Goal: Task Accomplishment & Management: Use online tool/utility

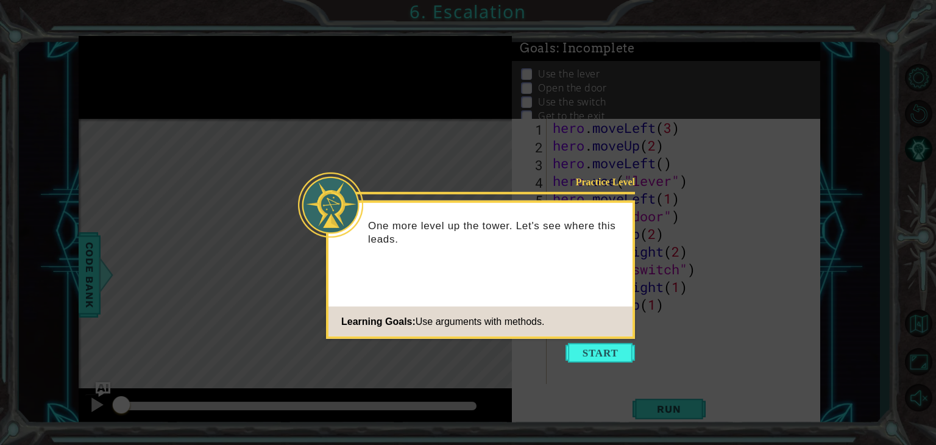
click at [595, 342] on icon at bounding box center [468, 222] width 936 height 445
click at [600, 349] on button "Start" at bounding box center [600, 353] width 69 height 20
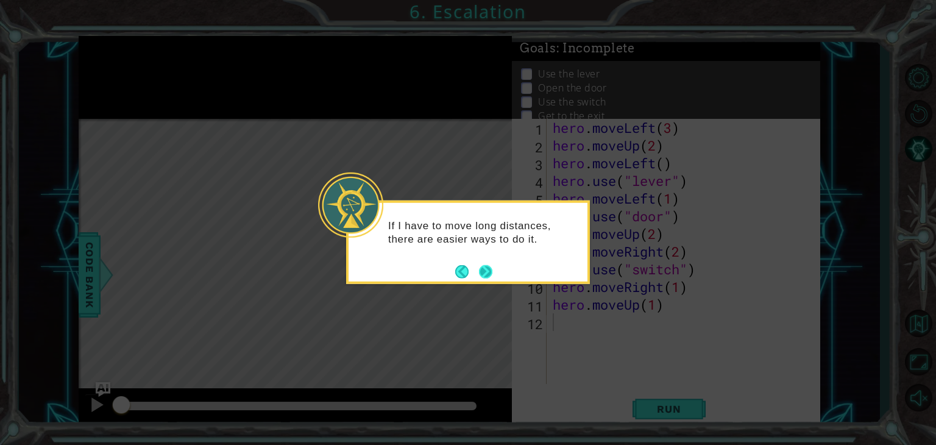
click at [484, 269] on button "Next" at bounding box center [485, 271] width 13 height 13
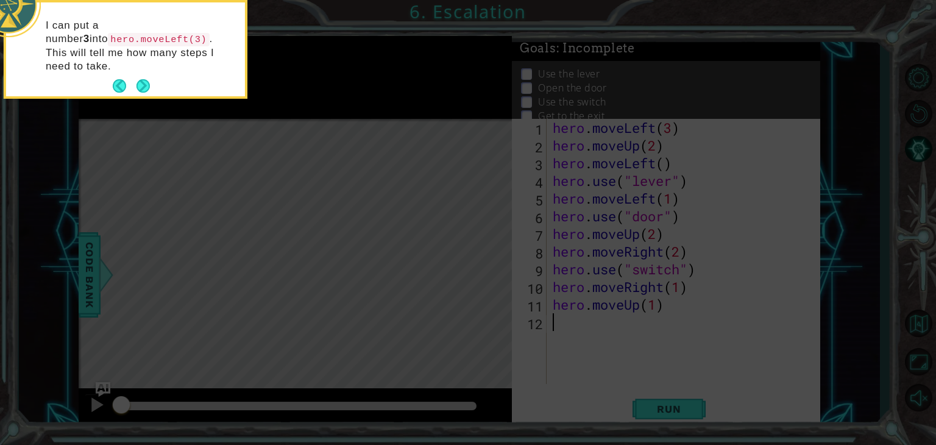
type textarea "hero.moveUp(1)"
click at [151, 78] on button "Next" at bounding box center [143, 86] width 16 height 16
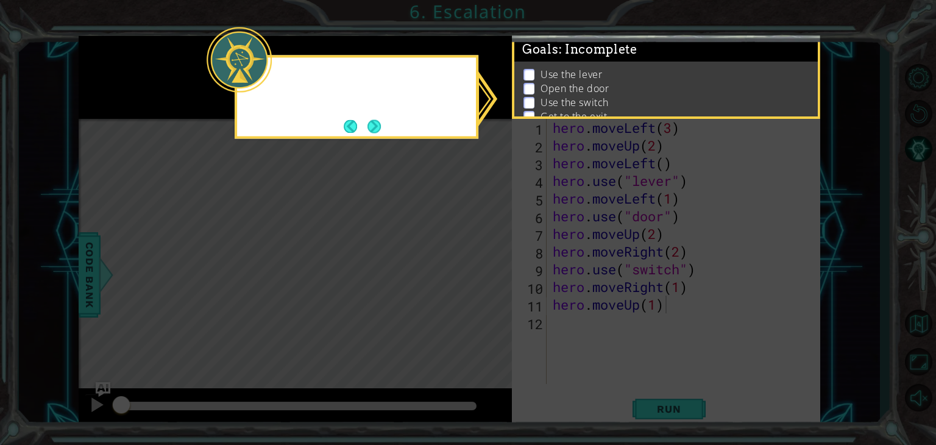
click at [151, 69] on icon at bounding box center [468, 222] width 936 height 445
click at [363, 113] on div "I'm not sure where the e" at bounding box center [357, 97] width 244 height 84
click at [363, 116] on div "I'm not sure where the exit is, but I can ch" at bounding box center [356, 93] width 239 height 62
click at [363, 116] on div "I'm not sure where the exit is, but I can check my GOALS" at bounding box center [356, 93] width 239 height 62
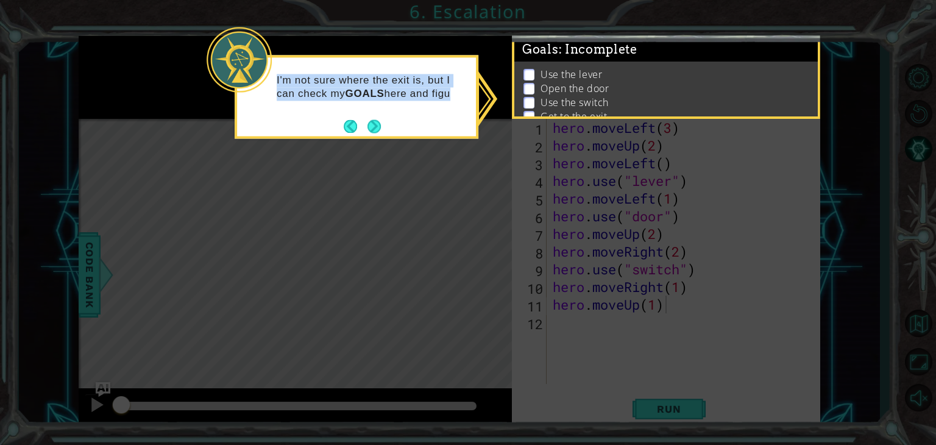
click at [363, 116] on div "I'm not sure where the exit is, but I can check my GOALS here and figu" at bounding box center [356, 93] width 239 height 62
click at [363, 116] on div "I'm not sure where the exit is, but I can check my GOALS here and figure out wh…" at bounding box center [356, 99] width 239 height 75
click at [381, 115] on div "I'm not sure where the exit is, but I can check my GOALS here and figure out wh…" at bounding box center [356, 99] width 239 height 75
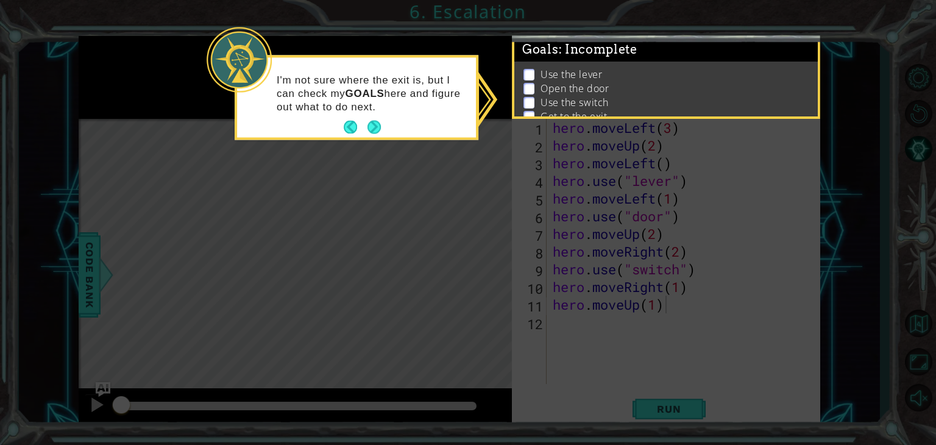
click at [381, 115] on div "I'm not sure where the exit is, but I can check my GOALS here and figure out wh…" at bounding box center [356, 99] width 239 height 75
click at [374, 119] on footer at bounding box center [362, 127] width 37 height 18
click at [374, 121] on button "Next" at bounding box center [374, 127] width 13 height 13
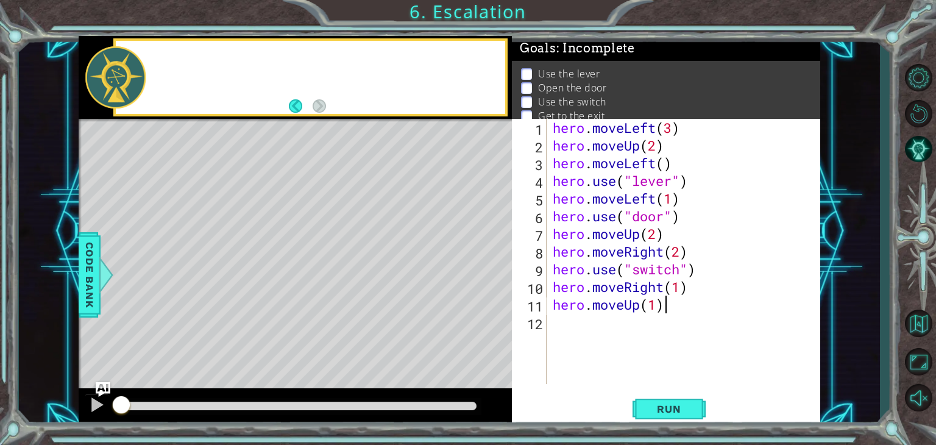
click at [374, 119] on div at bounding box center [295, 120] width 433 height 3
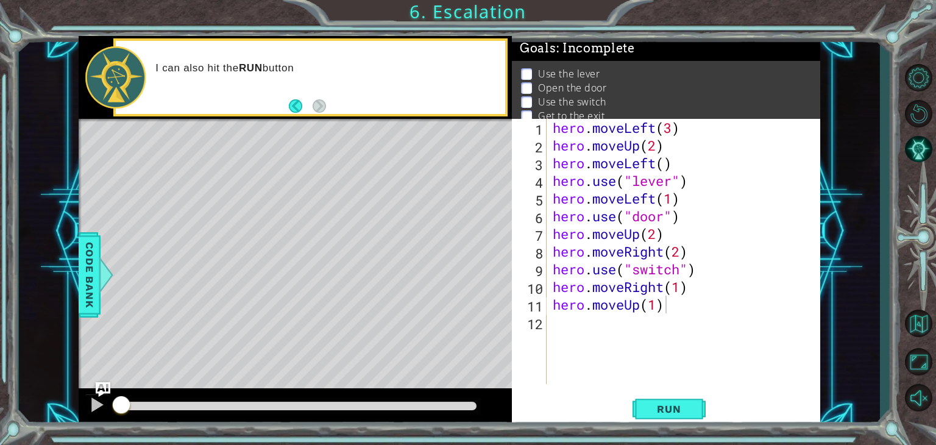
click at [374, 119] on div at bounding box center [295, 120] width 433 height 3
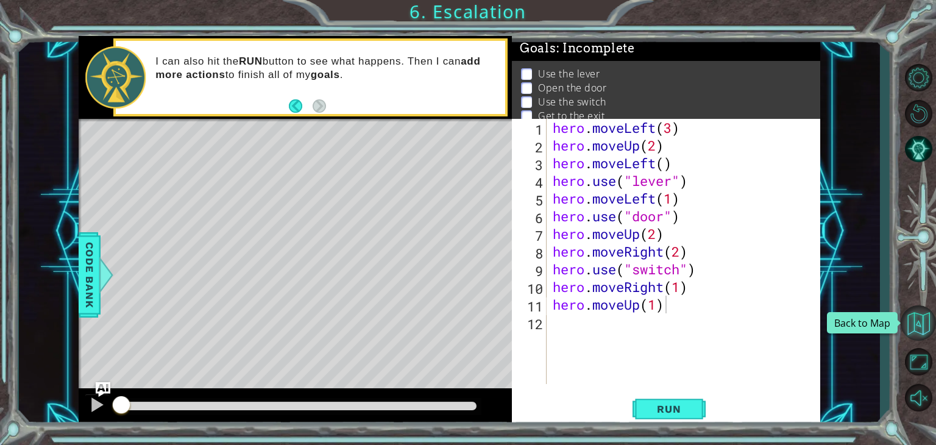
click at [922, 305] on button "Back to Map" at bounding box center [918, 322] width 35 height 35
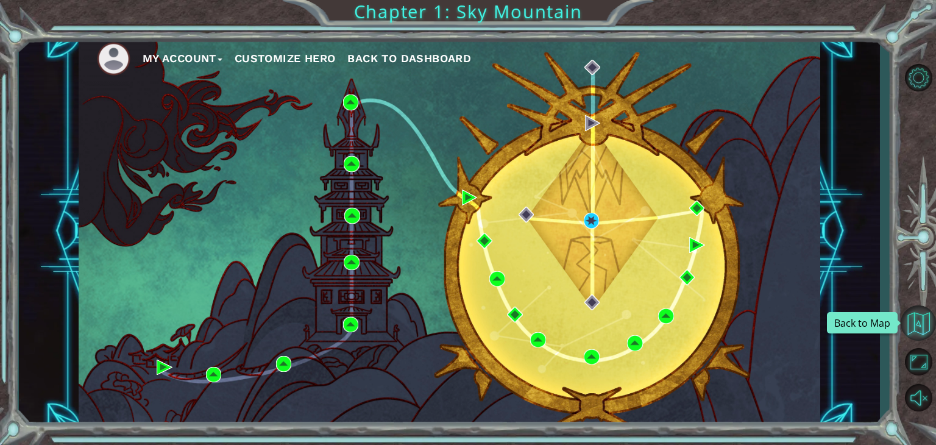
click at [922, 305] on button "Back to Map" at bounding box center [918, 322] width 35 height 35
click at [905, 334] on button "Back to Map" at bounding box center [918, 322] width 35 height 35
click at [926, 311] on button "Back to Map" at bounding box center [918, 322] width 35 height 35
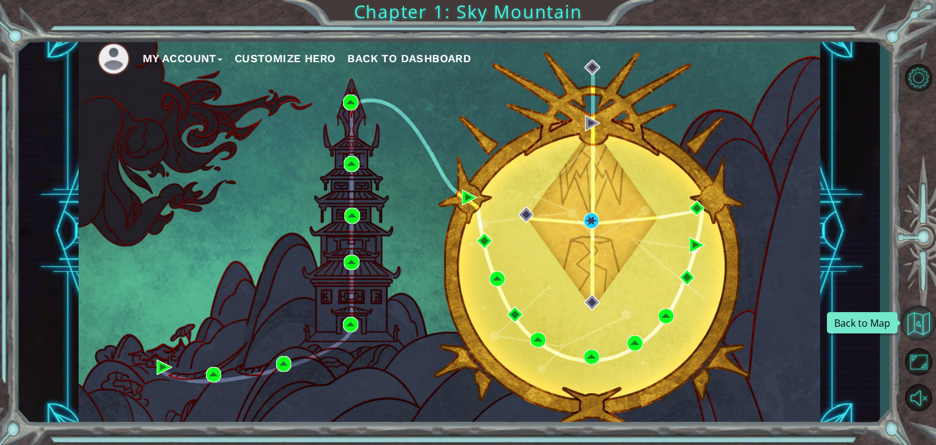
click at [923, 325] on button "Back to Map" at bounding box center [918, 322] width 35 height 35
click at [918, 337] on button "Back to Map" at bounding box center [918, 322] width 35 height 35
click at [883, 420] on div "My Account Customize Hero Back to Dashboard Chapter 1: Sky Mountain" at bounding box center [468, 222] width 936 height 445
drag, startPoint x: 922, startPoint y: 336, endPoint x: 870, endPoint y: 99, distance: 242.0
click at [870, 99] on div "My Account Customize Hero Back to Dashboard" at bounding box center [449, 230] width 861 height 391
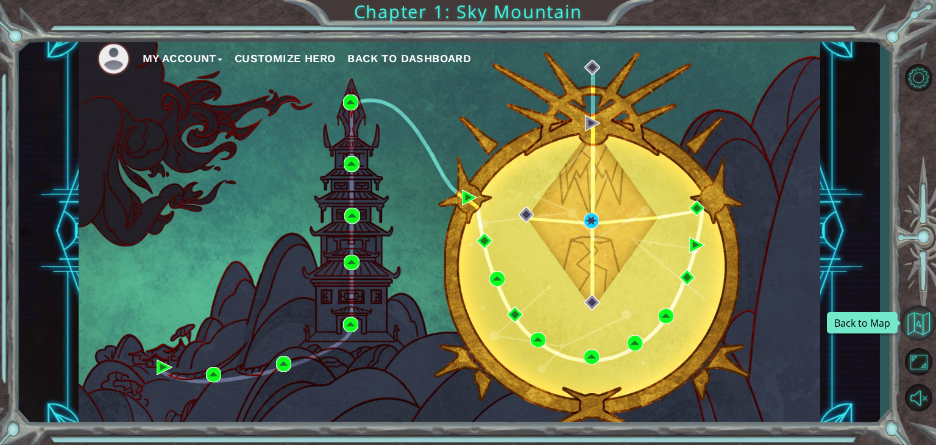
click at [925, 330] on button "Back to Map" at bounding box center [918, 322] width 35 height 35
drag, startPoint x: 925, startPoint y: 330, endPoint x: 929, endPoint y: 344, distance: 14.7
click at [929, 344] on link at bounding box center [918, 324] width 35 height 40
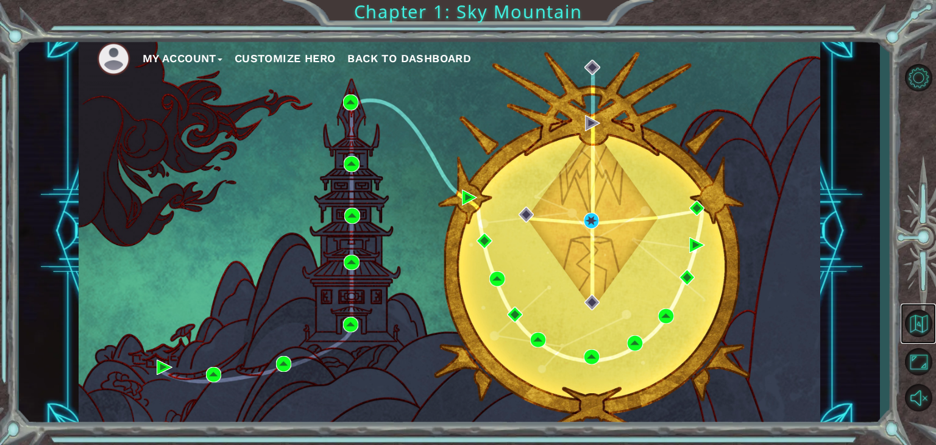
click at [929, 344] on link at bounding box center [918, 324] width 35 height 40
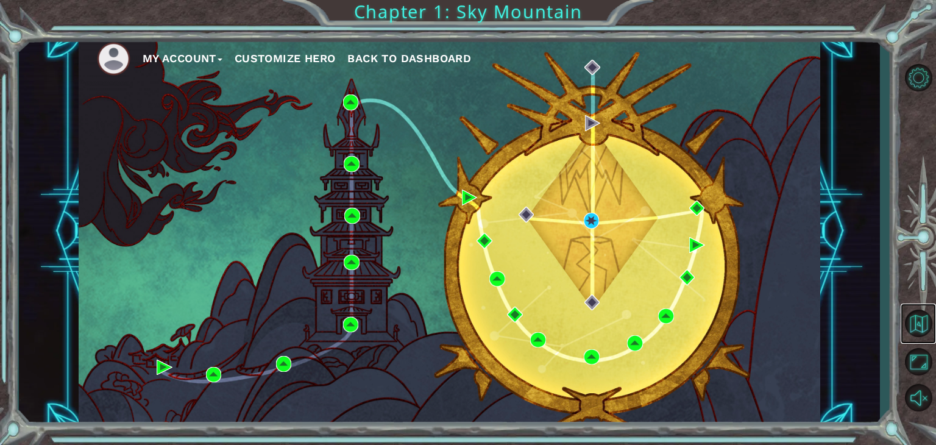
click at [929, 344] on link at bounding box center [918, 324] width 35 height 40
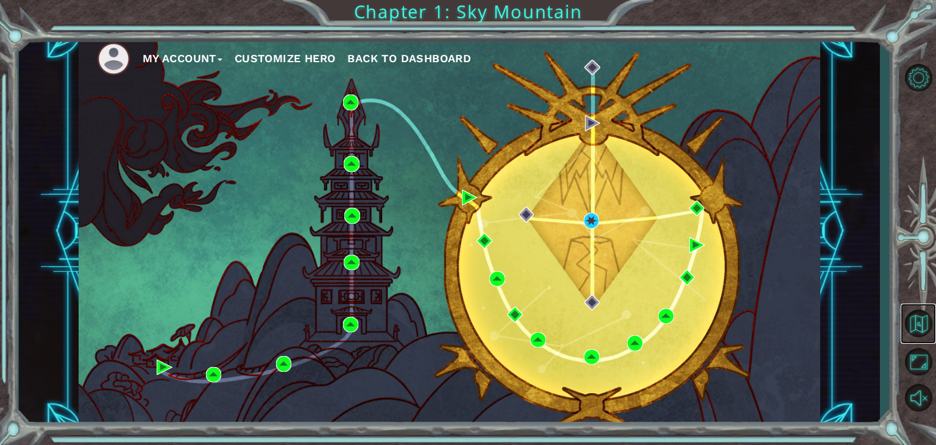
click at [929, 344] on link at bounding box center [918, 324] width 35 height 40
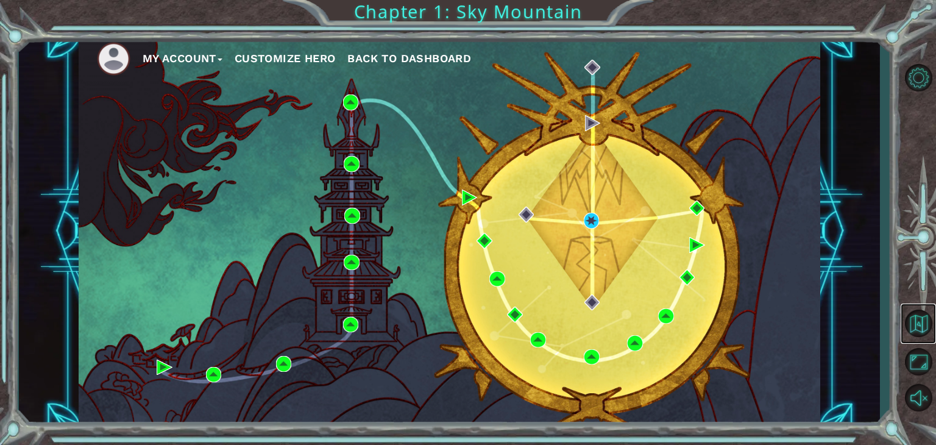
click at [929, 344] on link at bounding box center [918, 324] width 35 height 40
